Goal: Use online tool/utility: Utilize a website feature to perform a specific function

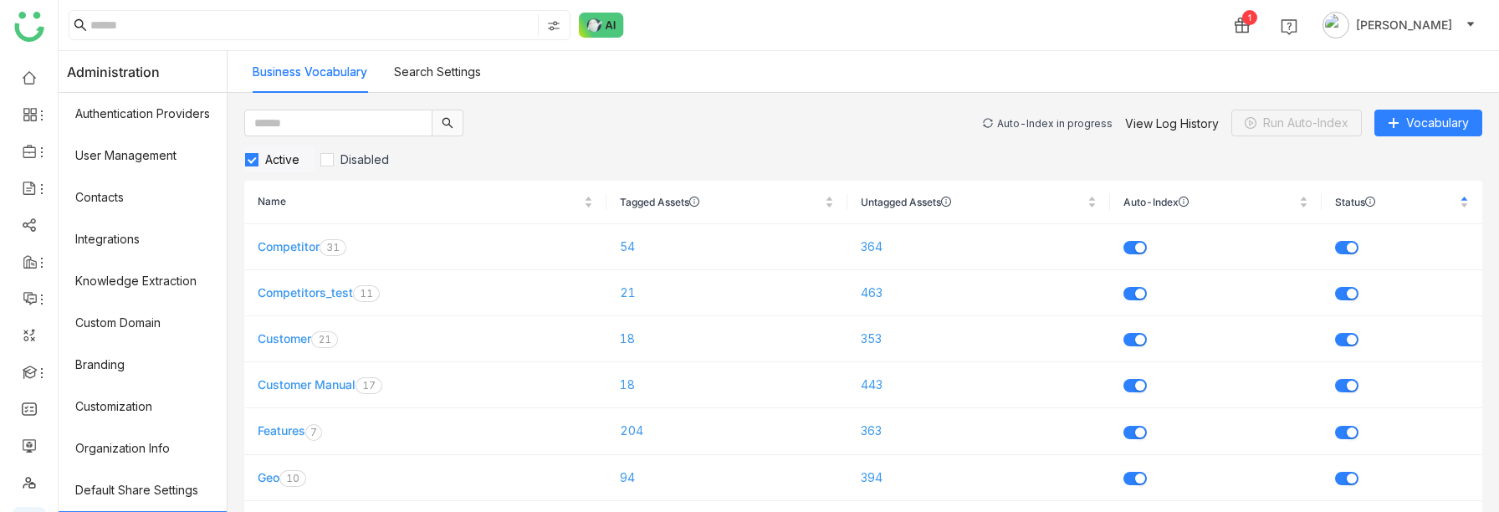
click at [1037, 119] on div "Auto-Index in progress" at bounding box center [1054, 123] width 115 height 13
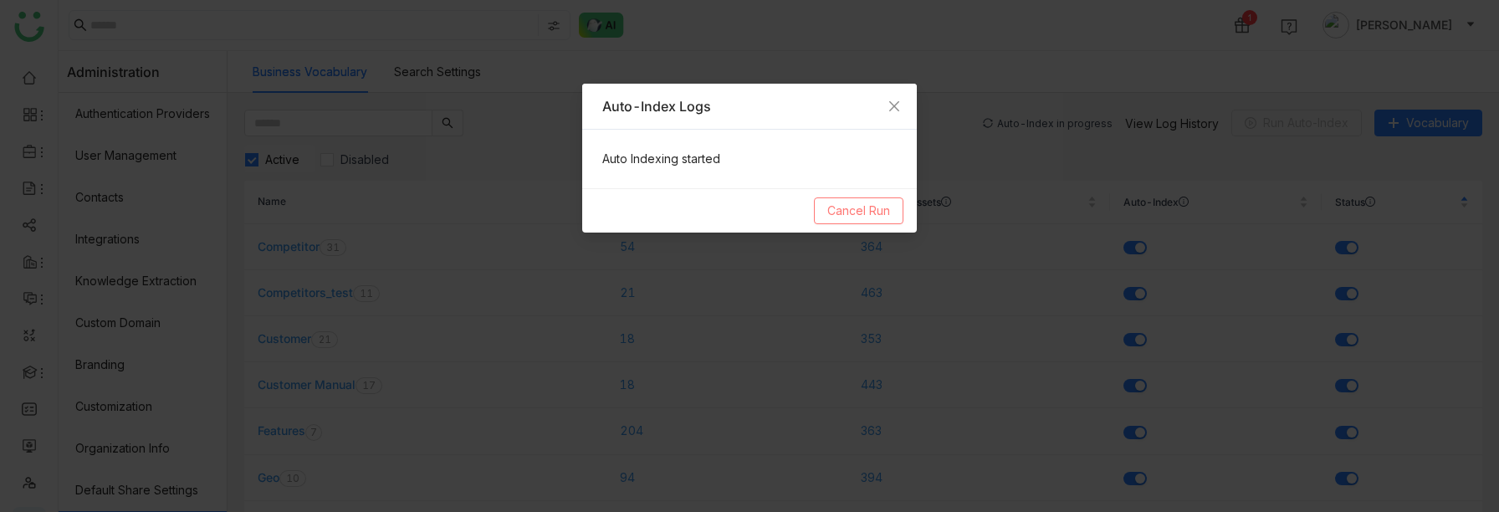
click at [848, 212] on span "Cancel Run" at bounding box center [858, 211] width 63 height 18
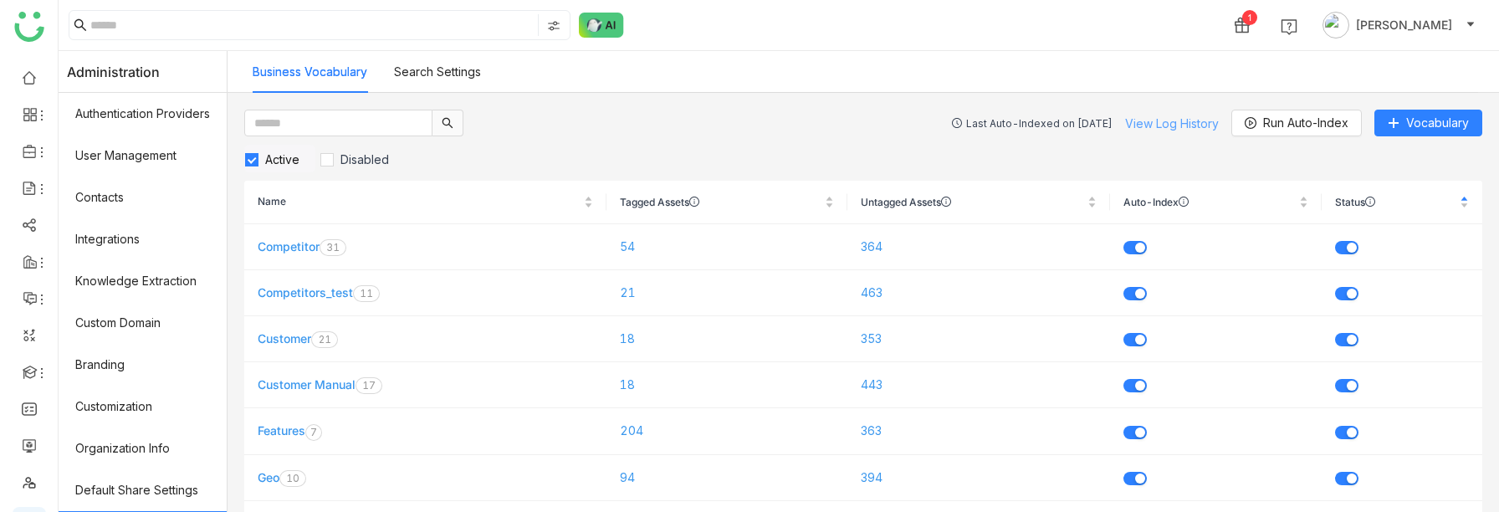
click at [1158, 122] on link "View Log History" at bounding box center [1172, 123] width 94 height 14
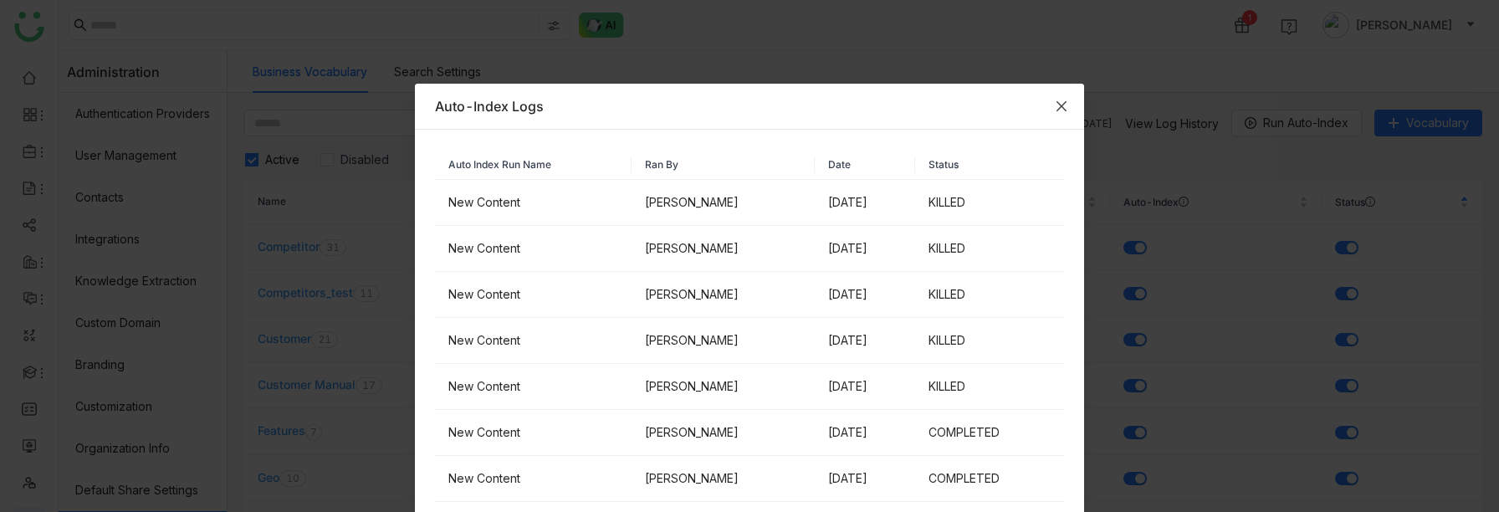
click at [1063, 105] on icon "Close" at bounding box center [1061, 106] width 10 height 10
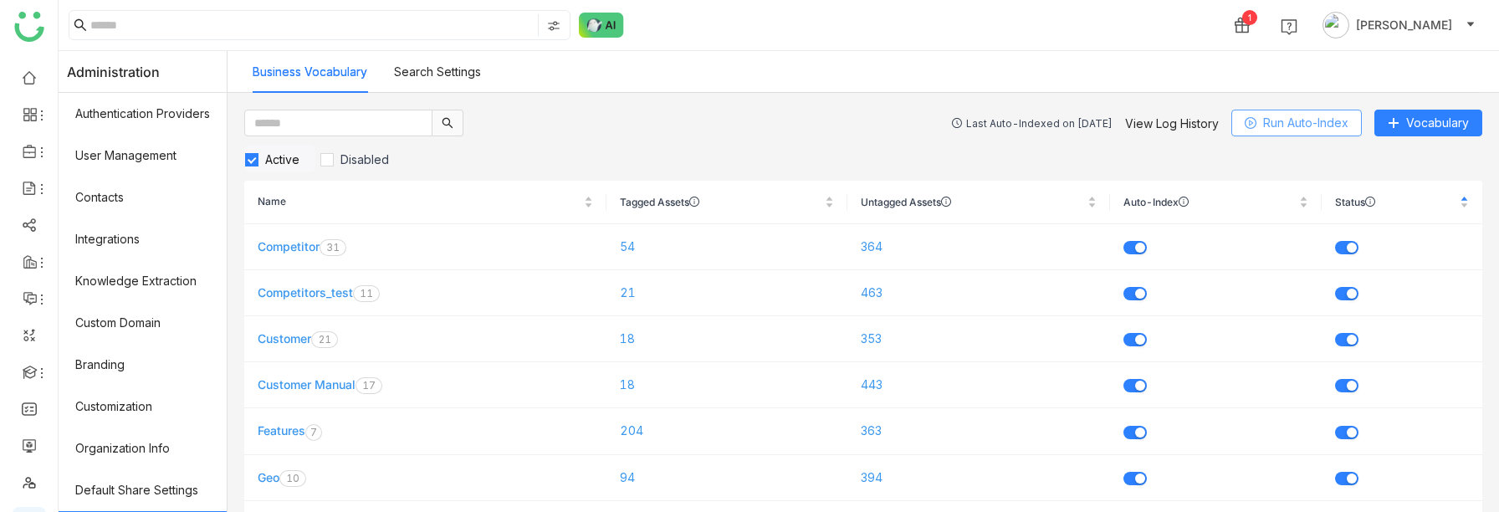
click at [1271, 124] on span "Run Auto-Index" at bounding box center [1305, 123] width 85 height 18
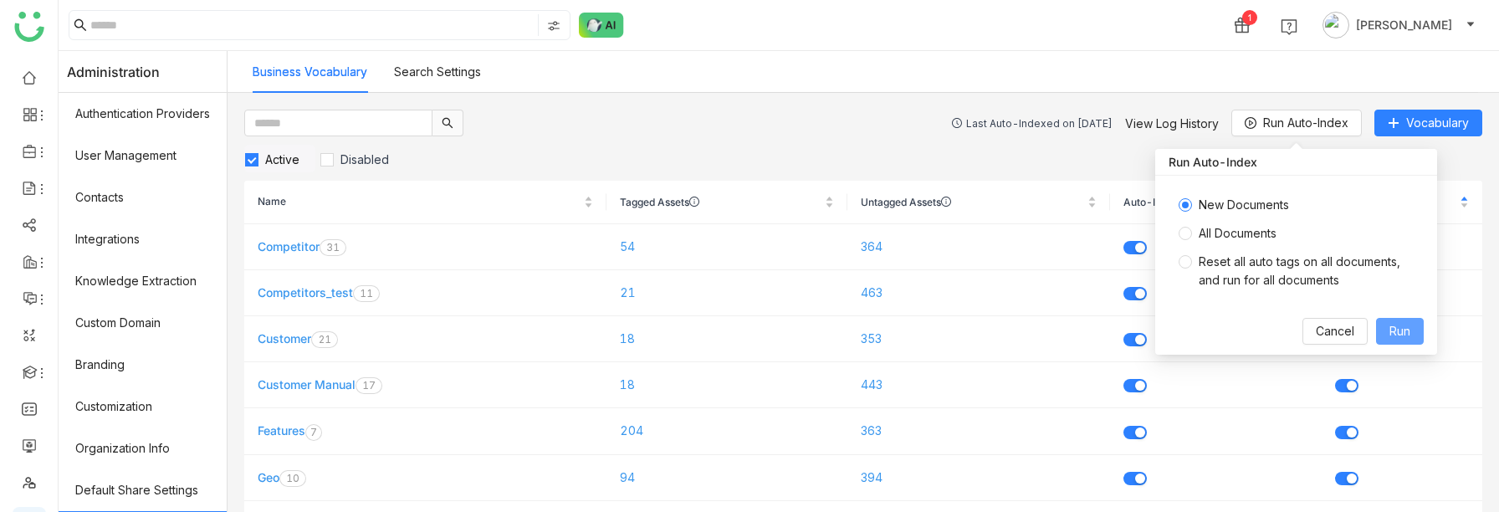
click at [1394, 328] on span "Run" at bounding box center [1399, 331] width 21 height 18
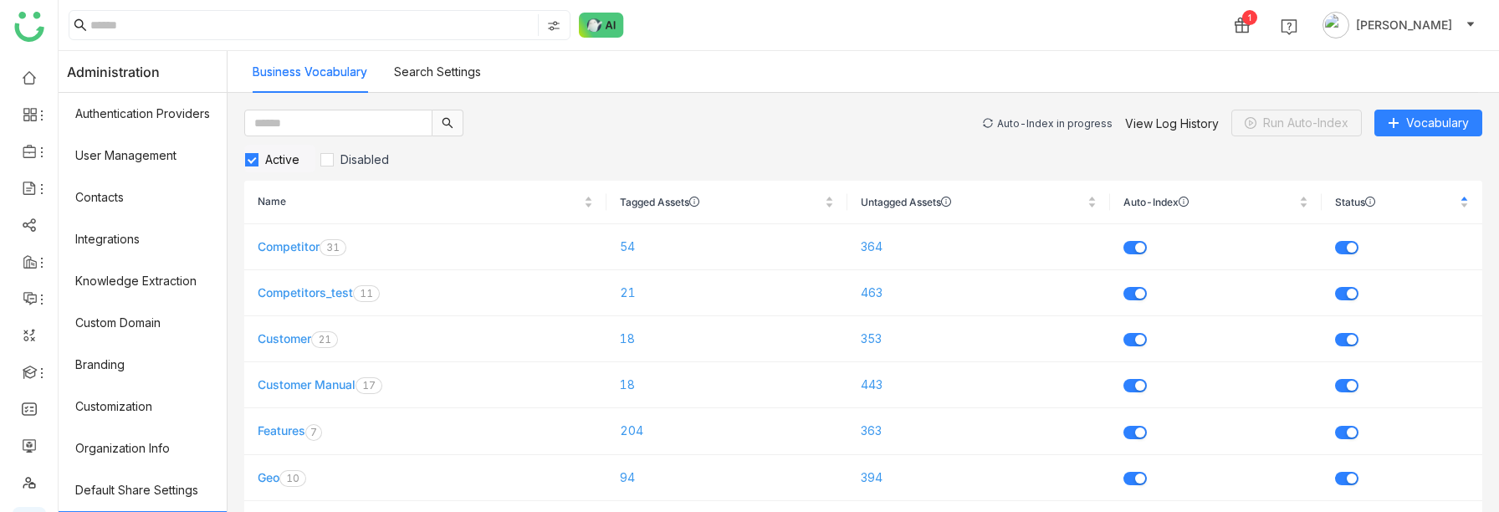
click at [1041, 121] on div "Auto-Index in progress" at bounding box center [1054, 123] width 115 height 13
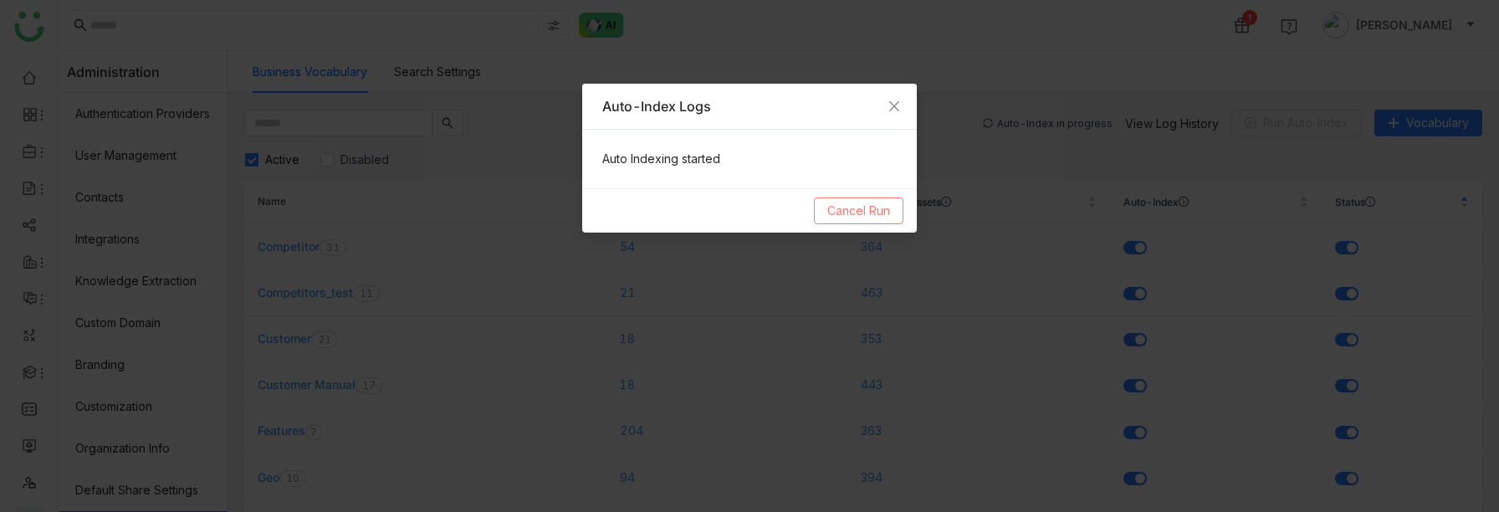
click at [849, 207] on span "Cancel Run" at bounding box center [858, 211] width 63 height 18
